Goal: Task Accomplishment & Management: Manage account settings

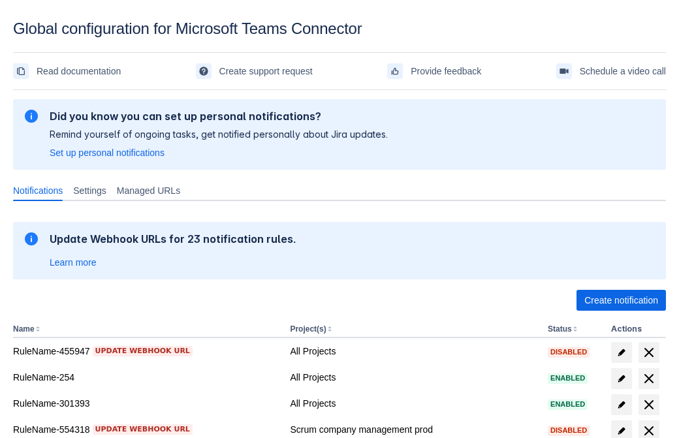
click at [621, 301] on span "Create notification" at bounding box center [622, 300] width 74 height 21
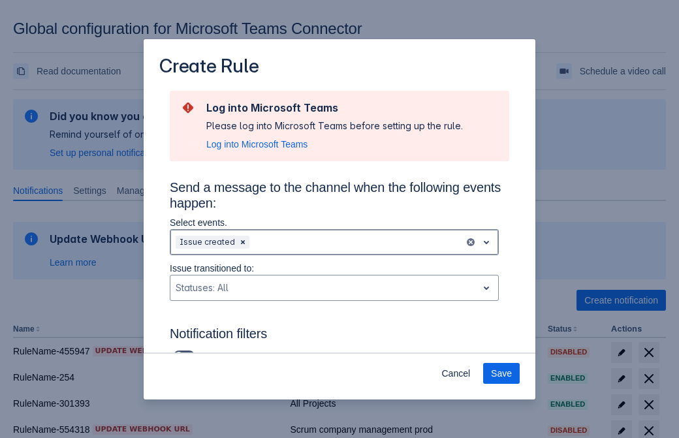
click at [334, 242] on div "Scrollable content" at bounding box center [355, 243] width 207 height 16
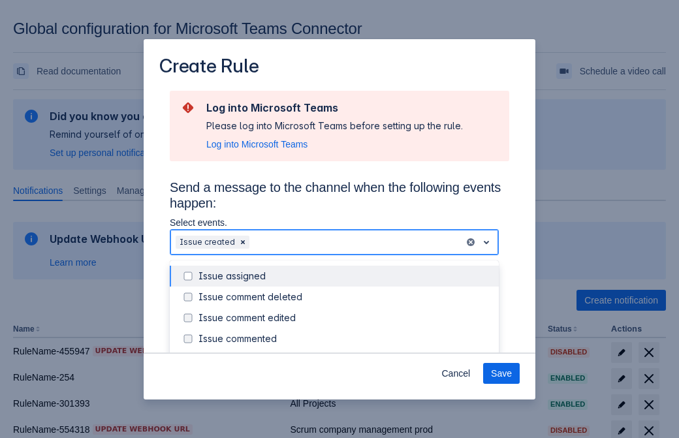
click at [345, 353] on div "Issue created" at bounding box center [345, 359] width 293 height 13
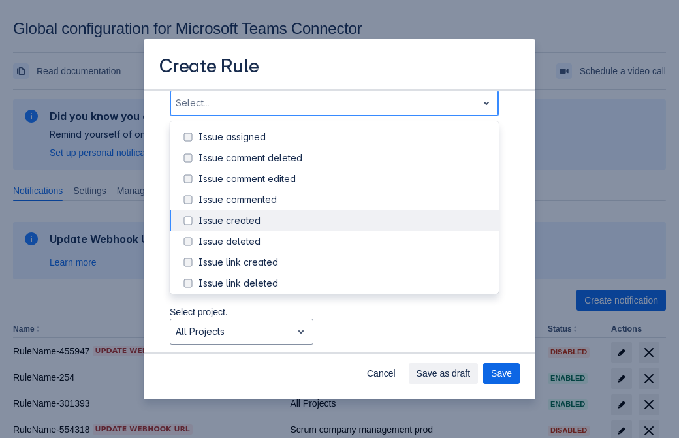
click at [345, 340] on div "Issue updated" at bounding box center [345, 346] width 293 height 13
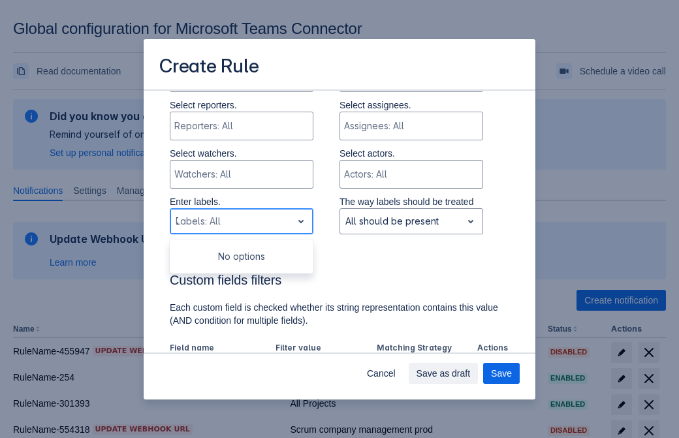
type input "763194_label"
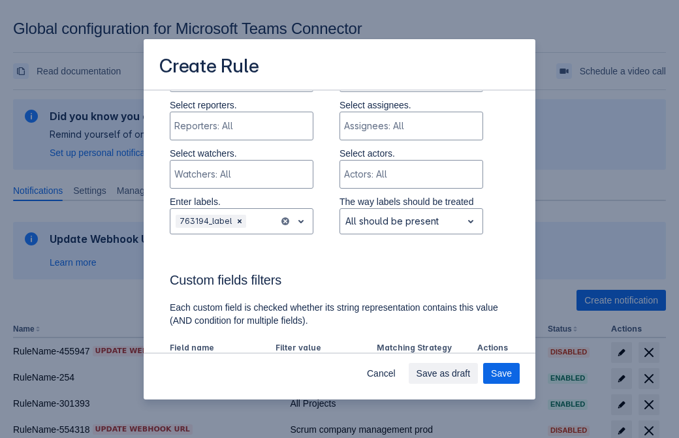
scroll to position [856, 0]
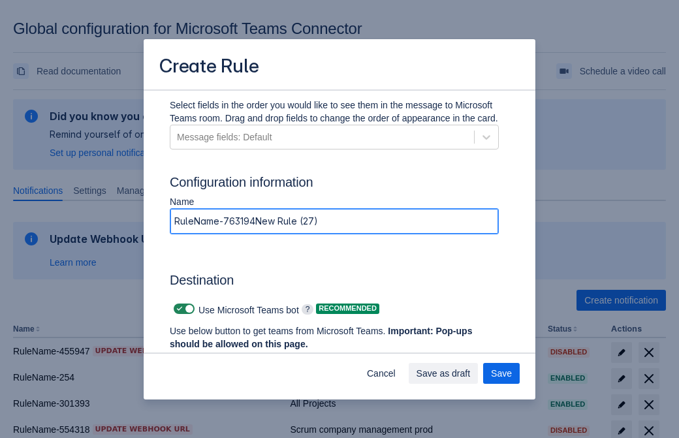
type input "RuleName-763194New Rule (27)"
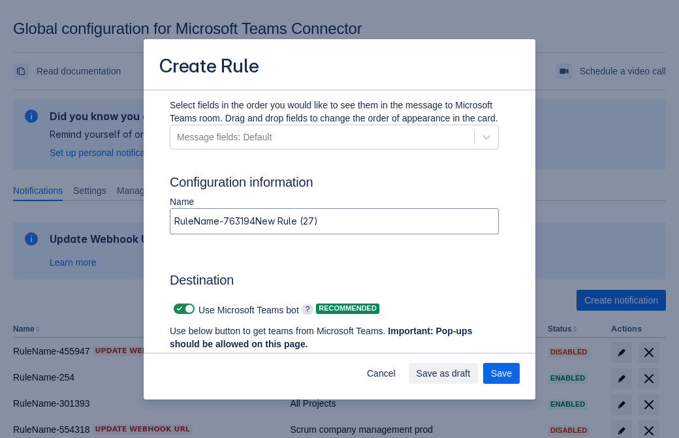
click at [178, 309] on span "Scrollable content" at bounding box center [179, 309] width 10 height 10
click at [178, 309] on input "Scrollable content" at bounding box center [178, 309] width 8 height 8
checkbox input "false"
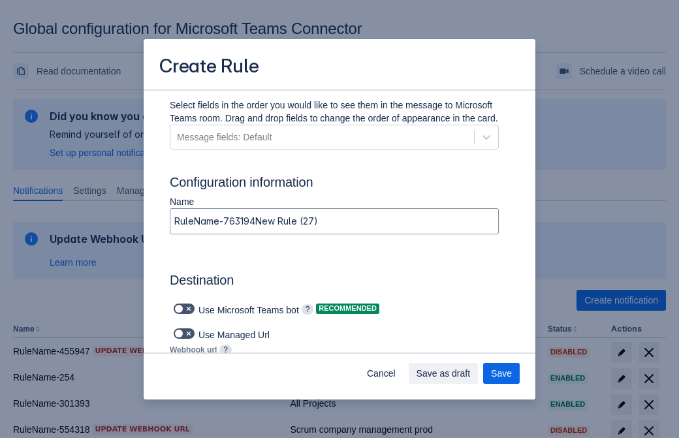
type input "https://prod-34.westus.logic.azure.com:443/workflows/b225ecea21af403f967199aab2…"
click at [502, 374] on span "Save" at bounding box center [501, 373] width 21 height 21
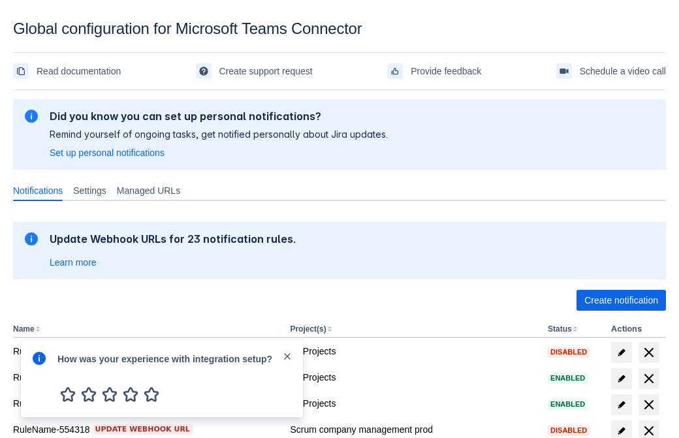
click at [42, 368] on div at bounding box center [39, 379] width 16 height 56
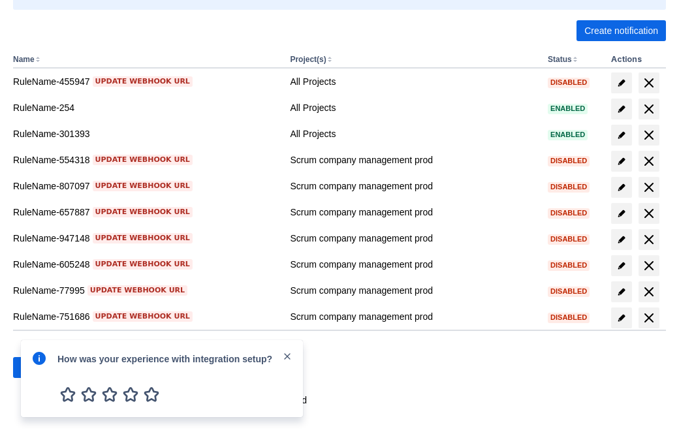
click at [42, 368] on div at bounding box center [39, 379] width 16 height 56
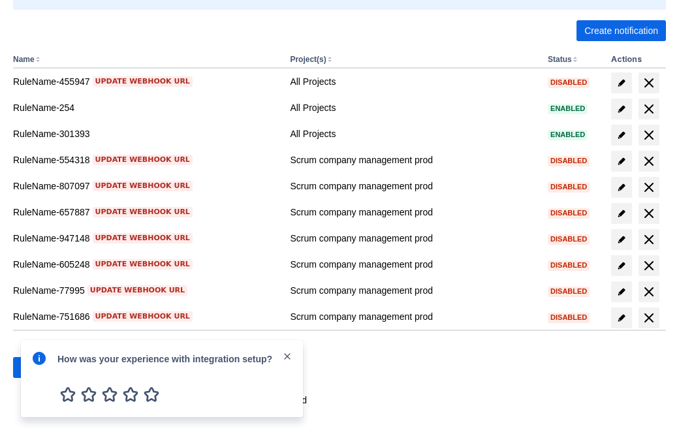
click at [42, 368] on div at bounding box center [39, 379] width 16 height 56
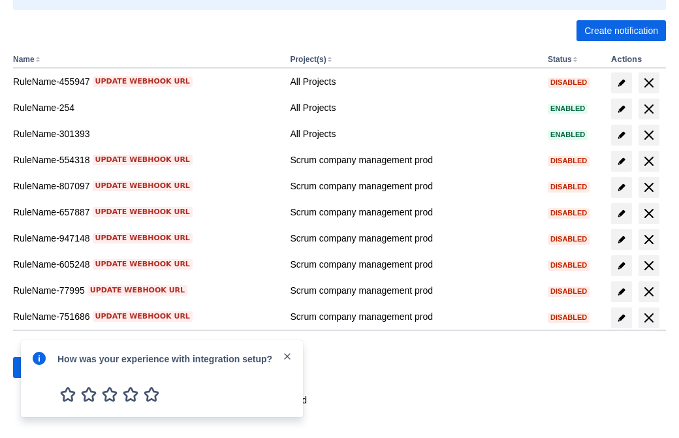
click at [42, 368] on div at bounding box center [39, 379] width 16 height 56
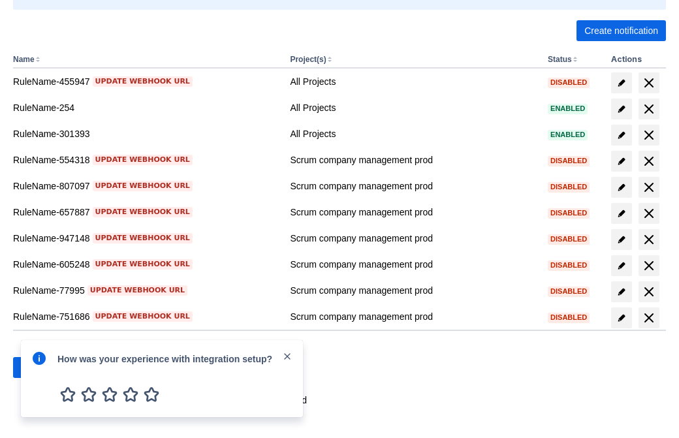
click at [42, 368] on div at bounding box center [39, 379] width 16 height 56
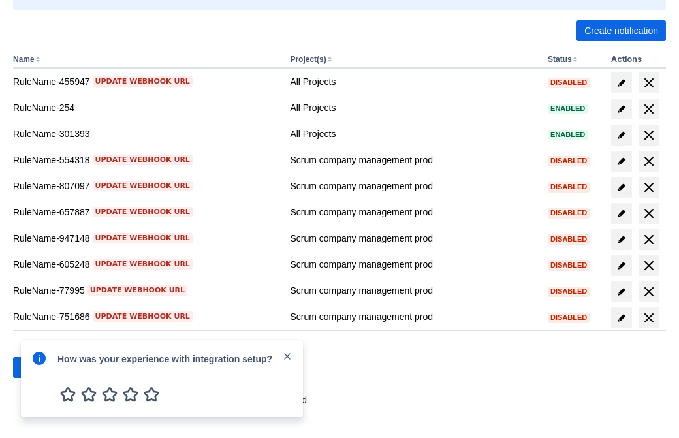
click at [42, 368] on div at bounding box center [39, 379] width 16 height 56
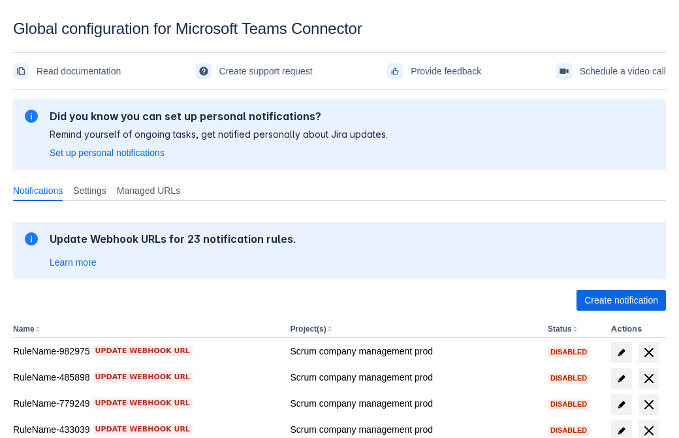
scroll to position [270, 0]
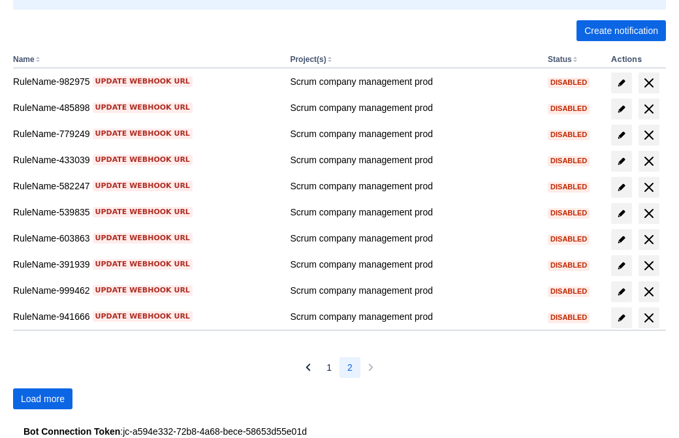
click at [42, 399] on span "Load more" at bounding box center [43, 399] width 44 height 21
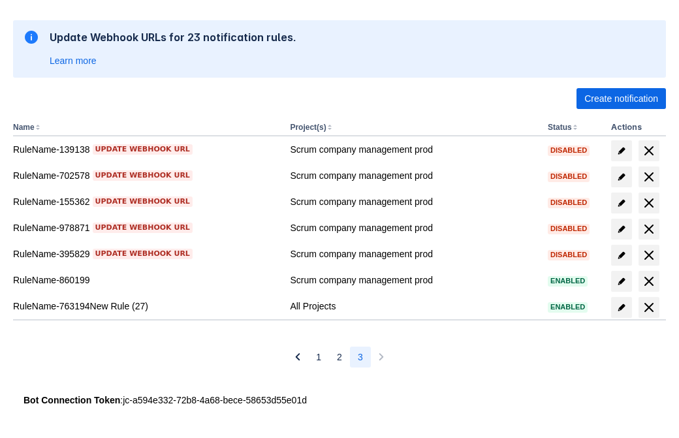
click at [649, 308] on span "delete" at bounding box center [650, 308] width 16 height 16
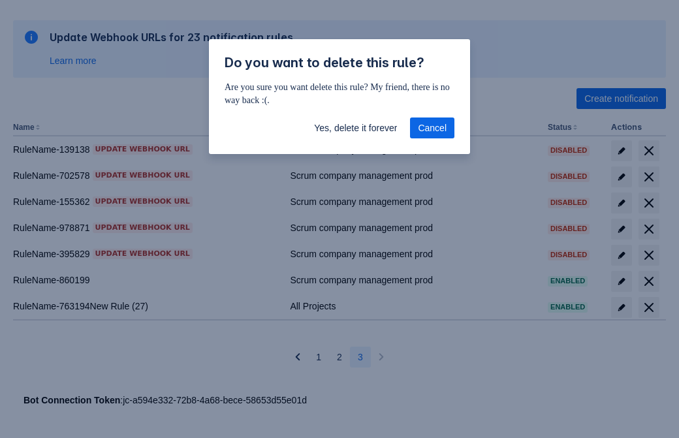
click at [355, 128] on span "Yes, delete it forever" at bounding box center [355, 128] width 83 height 21
